Goal: Task Accomplishment & Management: Use online tool/utility

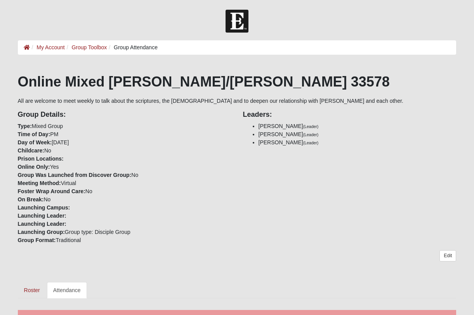
scroll to position [292, 0]
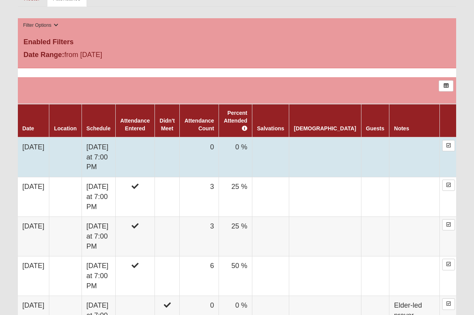
click at [219, 140] on td "0" at bounding box center [199, 157] width 39 height 40
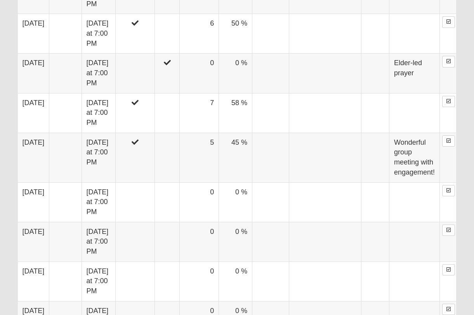
scroll to position [547, 0]
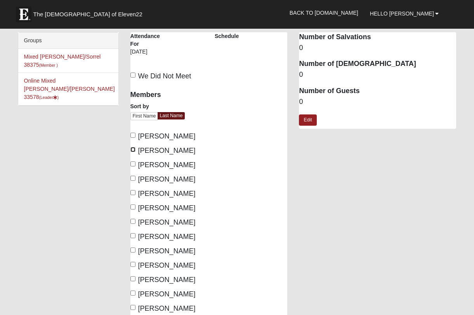
click at [133, 150] on input "Franklin, Juanita" at bounding box center [132, 149] width 5 height 5
checkbox input "true"
click at [133, 164] on input "Fredrickson, Jim" at bounding box center [132, 163] width 5 height 5
checkbox input "true"
click at [132, 177] on input "Fredrickson, Tiffany" at bounding box center [132, 178] width 5 height 5
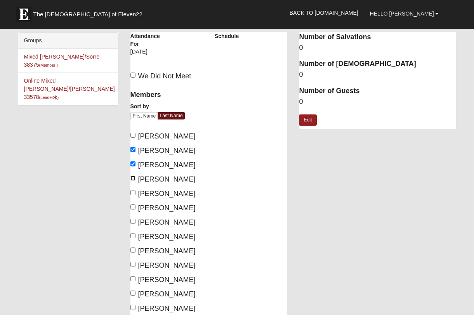
checkbox input "true"
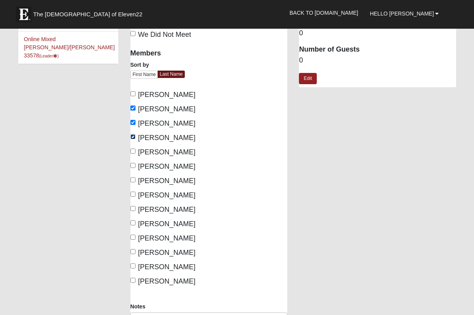
scroll to position [53, 0]
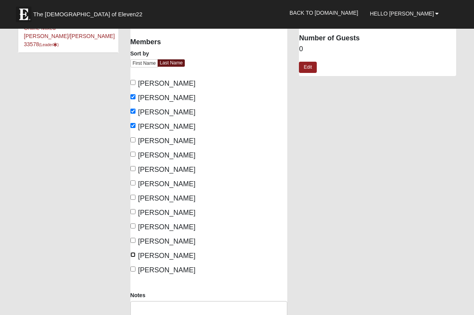
click at [133, 252] on input "Sanders, Audrey" at bounding box center [132, 254] width 5 height 5
checkbox input "true"
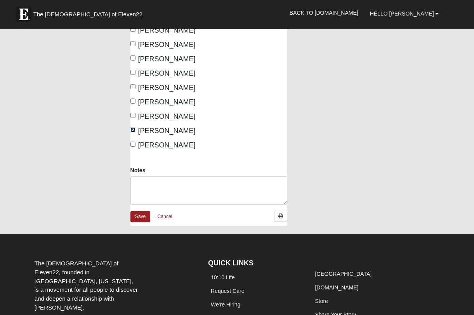
scroll to position [180, 0]
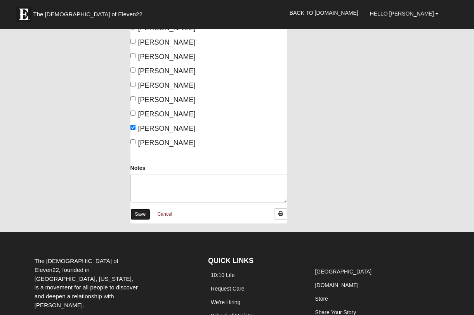
click at [137, 215] on link "Save" at bounding box center [140, 214] width 20 height 11
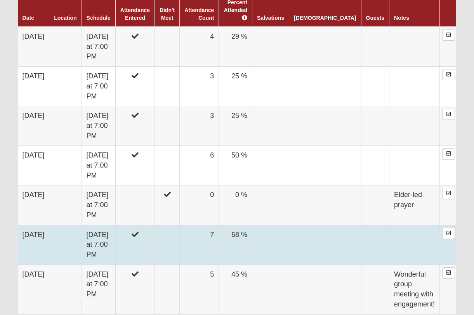
scroll to position [466, 0]
